Goal: Task Accomplishment & Management: Use online tool/utility

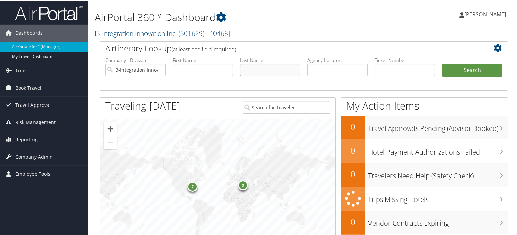
click at [262, 71] on input "text" at bounding box center [270, 69] width 61 height 13
type input "brockman"
click at [442, 63] on button "Search" at bounding box center [472, 70] width 61 height 14
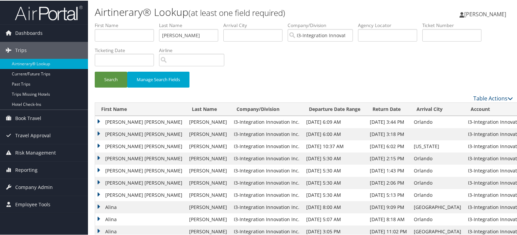
click at [124, 119] on td "ALINA CHRISTINE" at bounding box center [140, 121] width 91 height 12
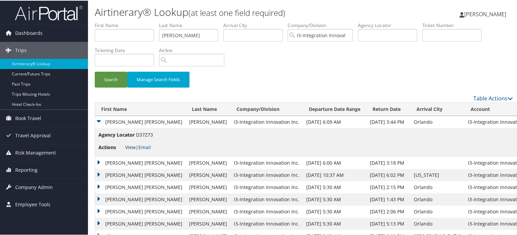
click at [132, 147] on link "View" at bounding box center [130, 146] width 10 height 6
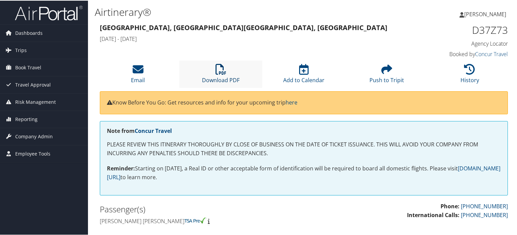
click at [220, 72] on icon at bounding box center [220, 68] width 11 height 11
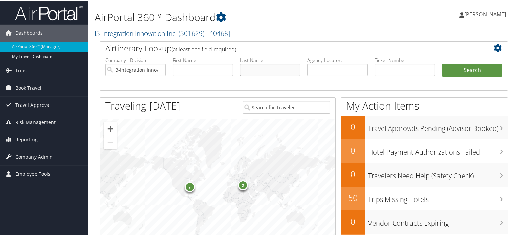
click at [259, 74] on input "text" at bounding box center [270, 69] width 61 height 13
type input "vaughn"
click at [442, 63] on button "Search" at bounding box center [472, 70] width 61 height 14
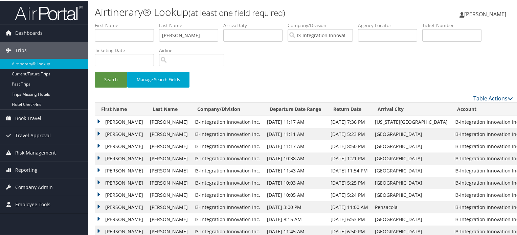
click at [137, 118] on td "[PERSON_NAME]" at bounding box center [120, 121] width 51 height 12
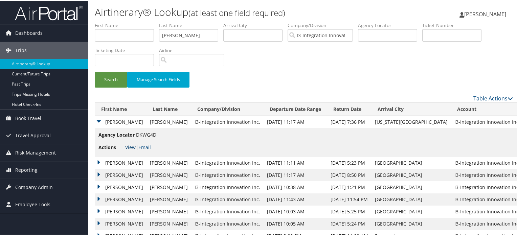
click at [125, 146] on link "View" at bounding box center [130, 146] width 10 height 6
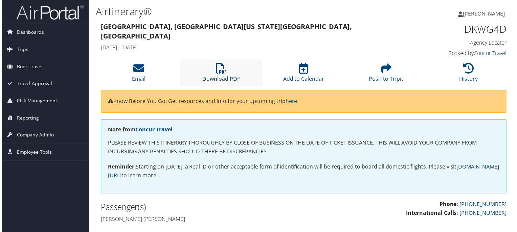
click at [231, 80] on link "Download PDF" at bounding box center [221, 75] width 38 height 16
